Goal: Entertainment & Leisure: Consume media (video, audio)

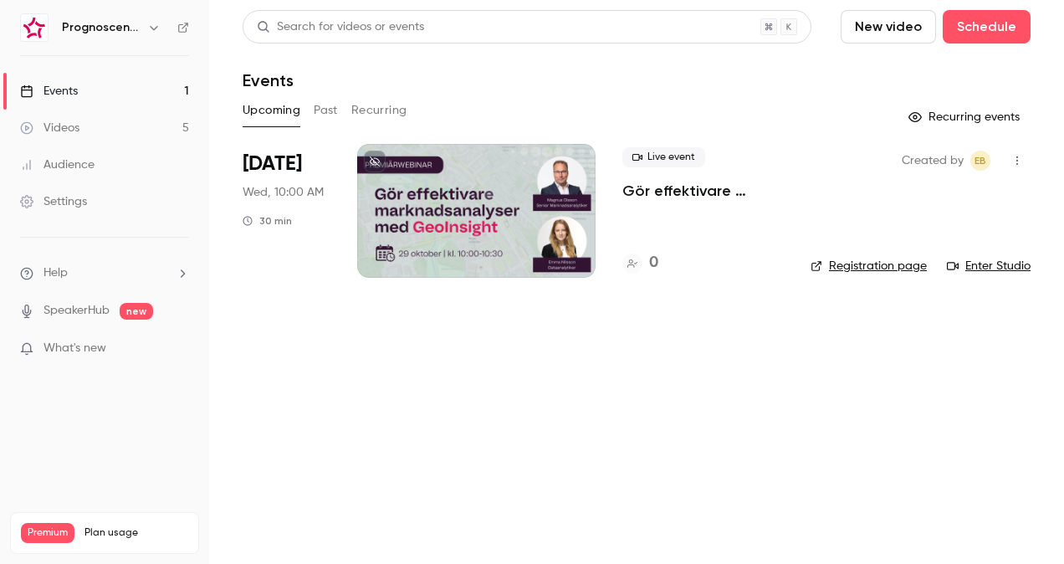
click at [92, 117] on link "Videos 5" at bounding box center [104, 128] width 209 height 37
